Goal: Information Seeking & Learning: Learn about a topic

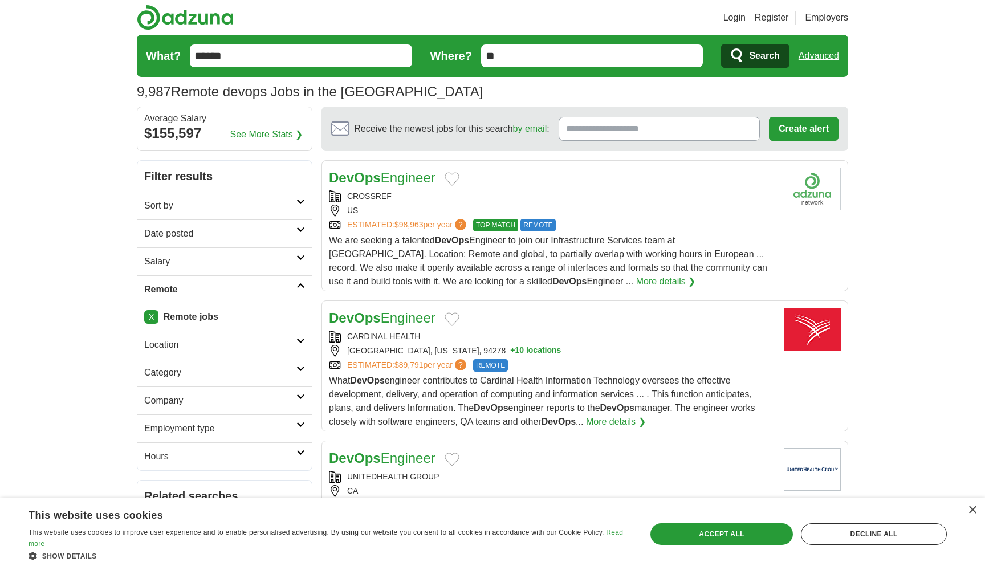
click at [758, 58] on span "Search" at bounding box center [764, 55] width 30 height 23
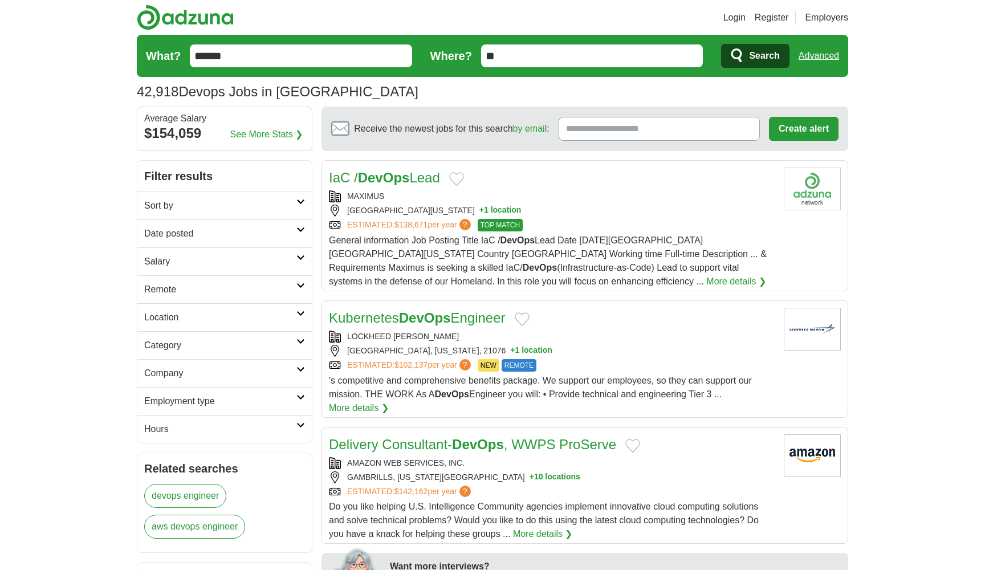
click at [665, 89] on div "42,918 Devops Jobs in US Average Salary: $154,059" at bounding box center [492, 91] width 711 height 21
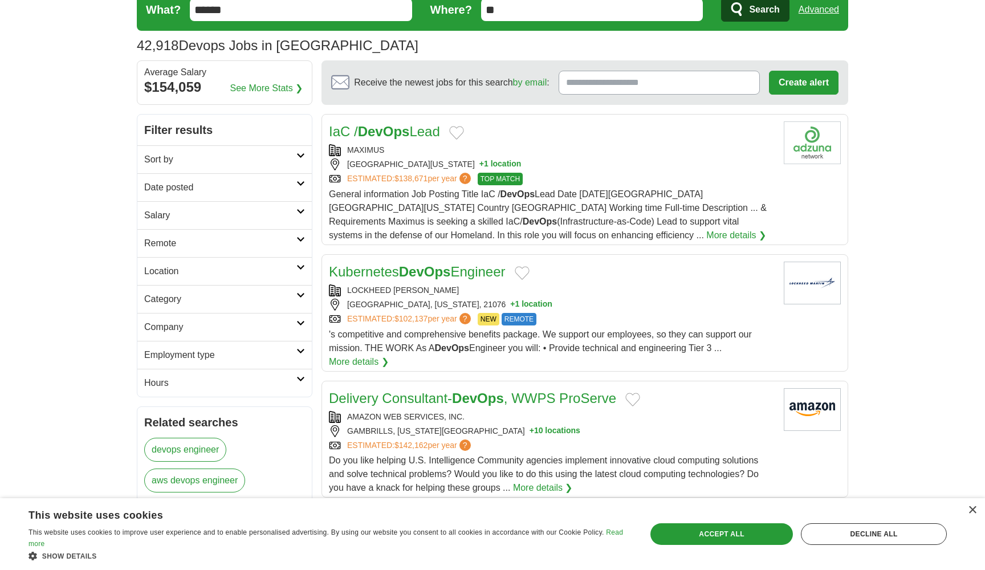
scroll to position [67, 0]
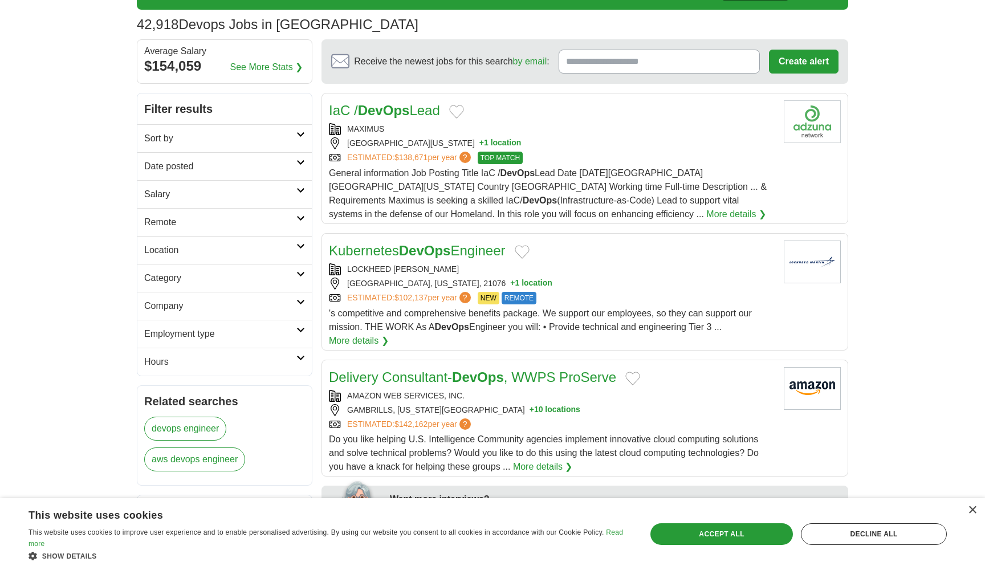
click at [374, 341] on link "More details ❯" at bounding box center [359, 341] width 60 height 14
click at [284, 131] on link "Sort by" at bounding box center [224, 138] width 174 height 28
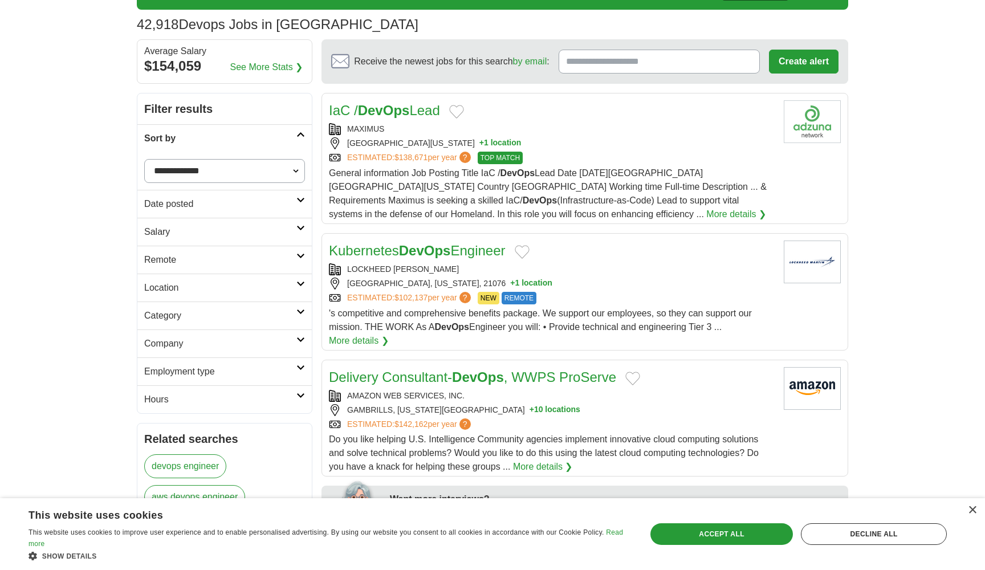
select select "**********"
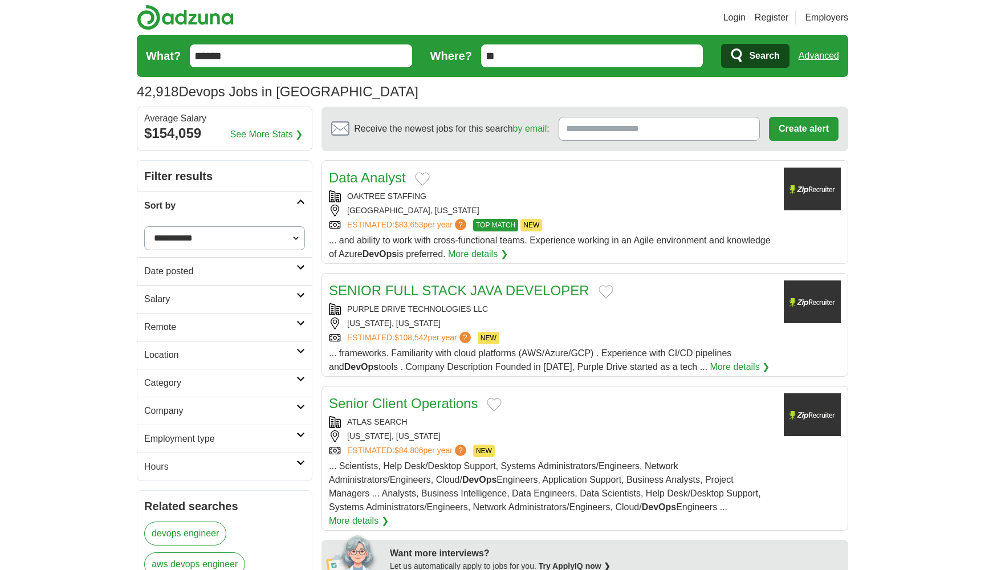
click at [212, 268] on h2 "Date posted" at bounding box center [220, 271] width 152 height 14
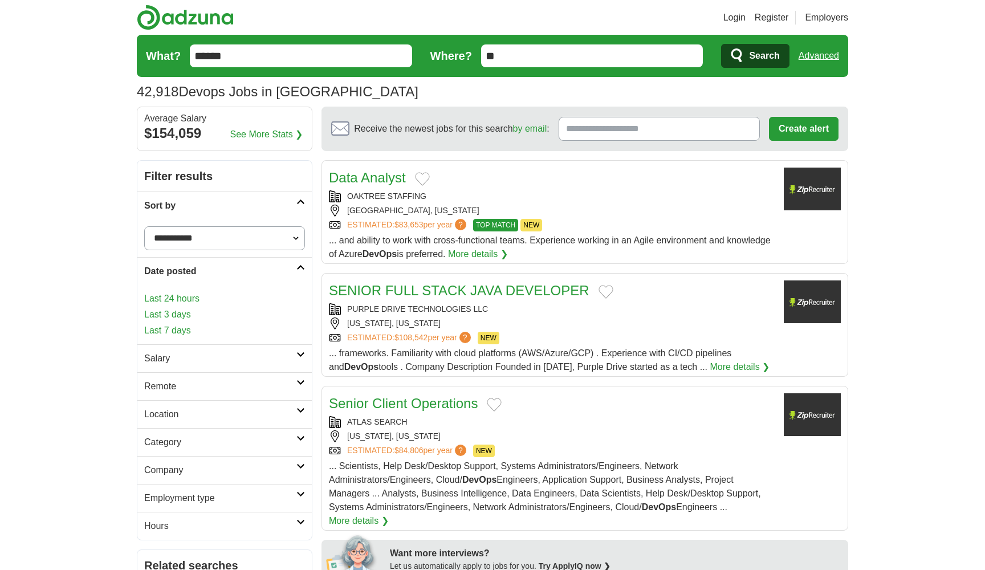
click at [189, 299] on link "Last 24 hours" at bounding box center [224, 299] width 161 height 14
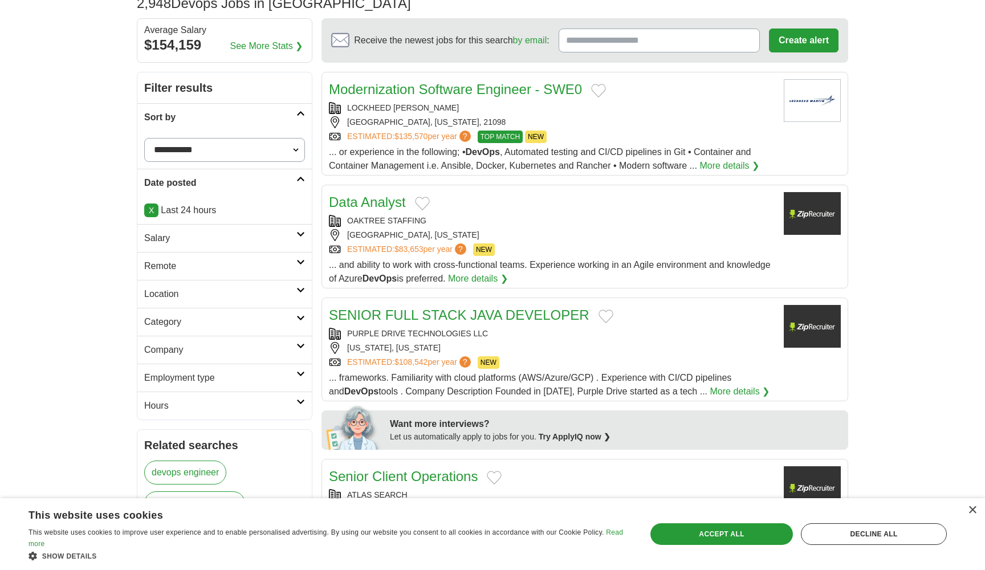
scroll to position [99, 0]
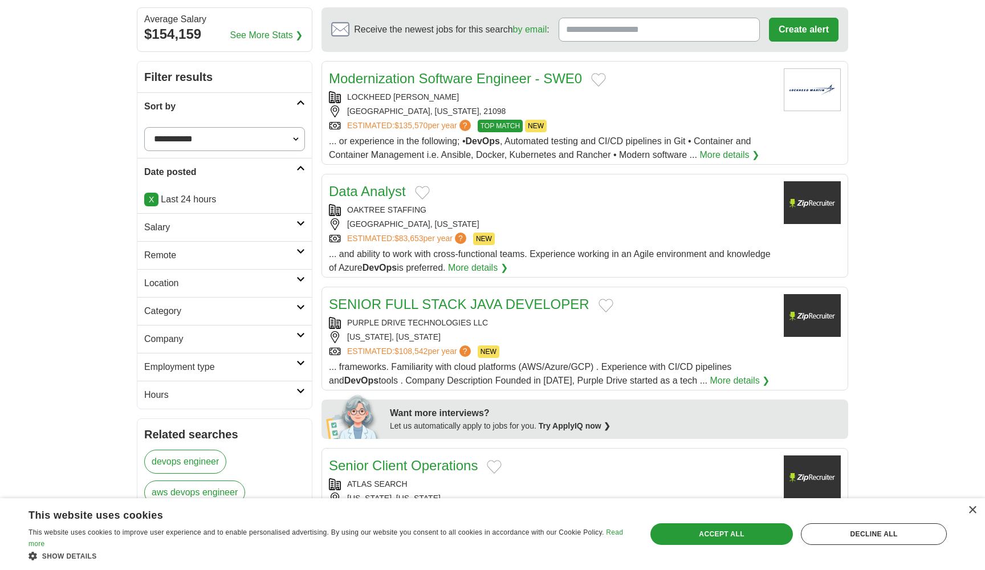
click at [226, 255] on h2 "Remote" at bounding box center [220, 255] width 152 height 14
click at [199, 281] on div "Remote jobs" at bounding box center [224, 282] width 174 height 27
click at [183, 286] on link "Remote jobs" at bounding box center [169, 283] width 51 height 10
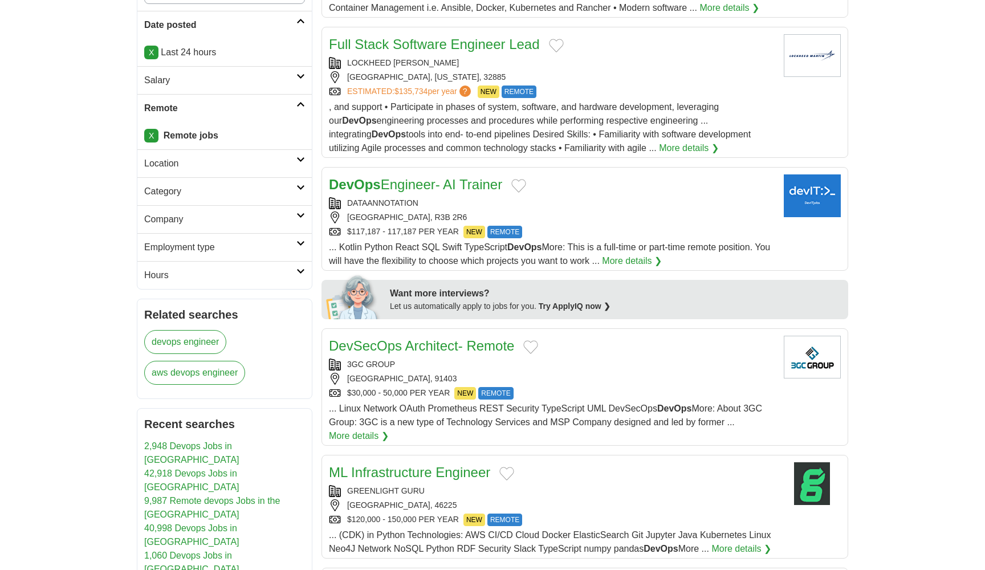
scroll to position [269, 0]
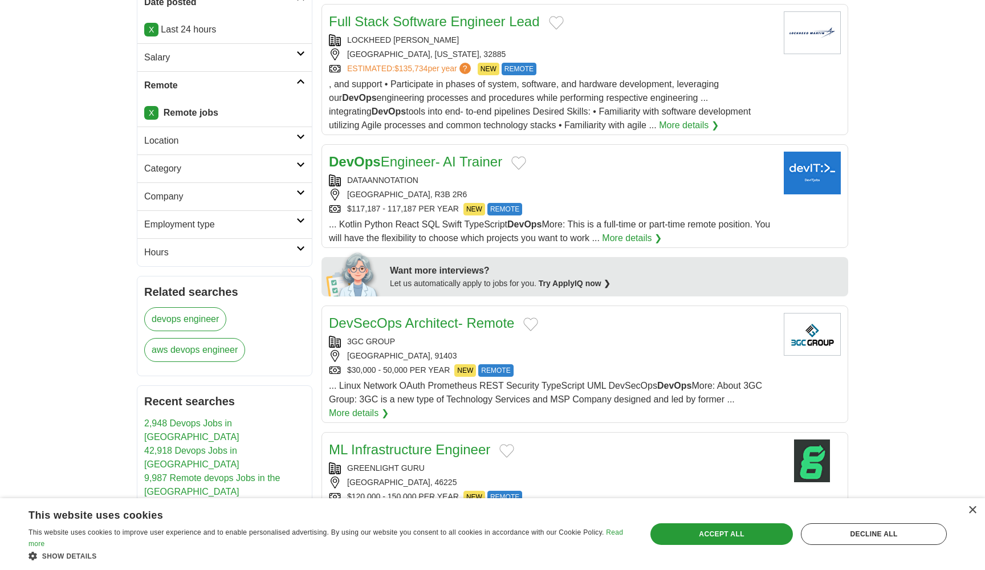
click at [648, 238] on link "More details ❯" at bounding box center [632, 238] width 60 height 14
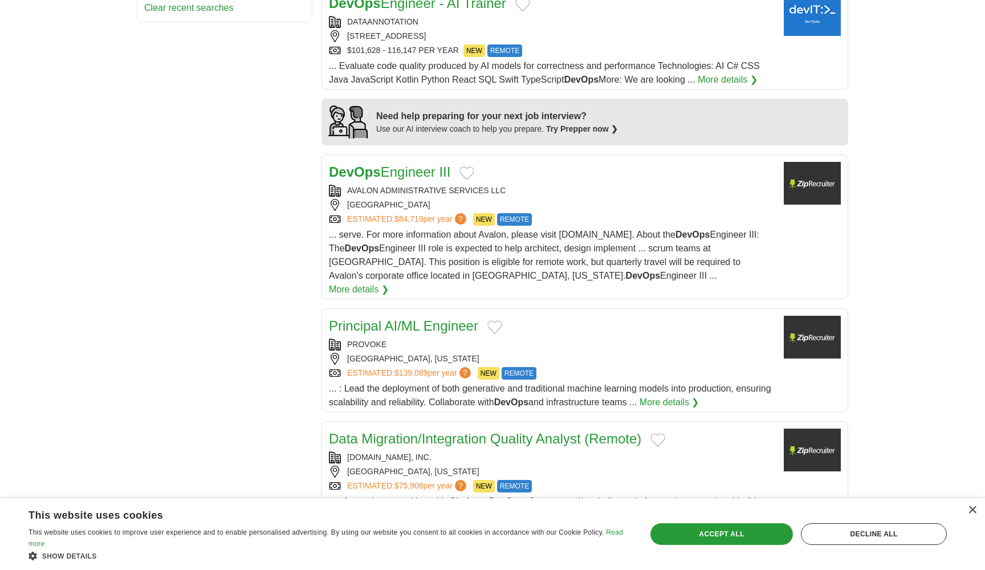
scroll to position [839, 0]
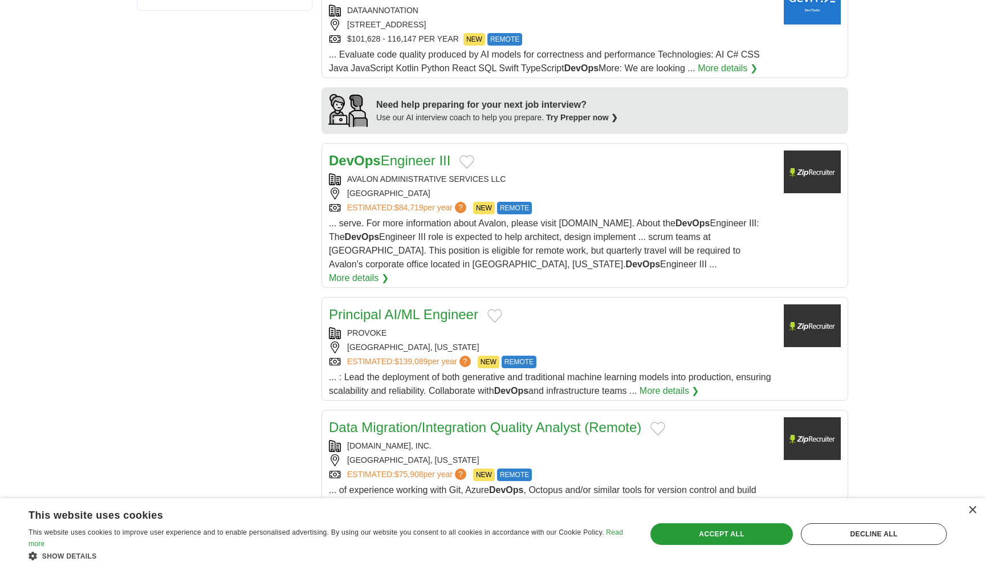
click at [389, 279] on link "More details ❯" at bounding box center [359, 278] width 60 height 14
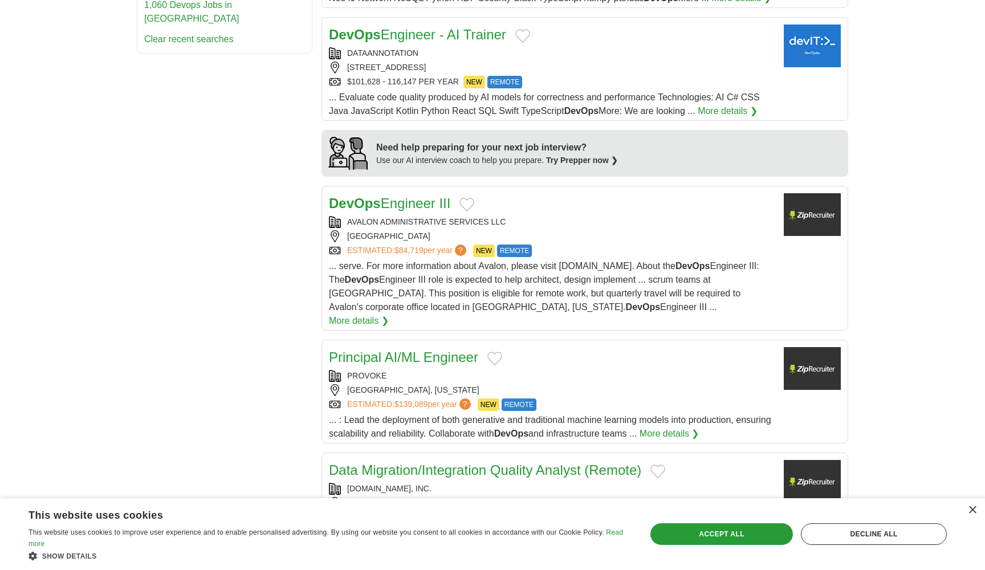
scroll to position [692, 0]
